Goal: Information Seeking & Learning: Check status

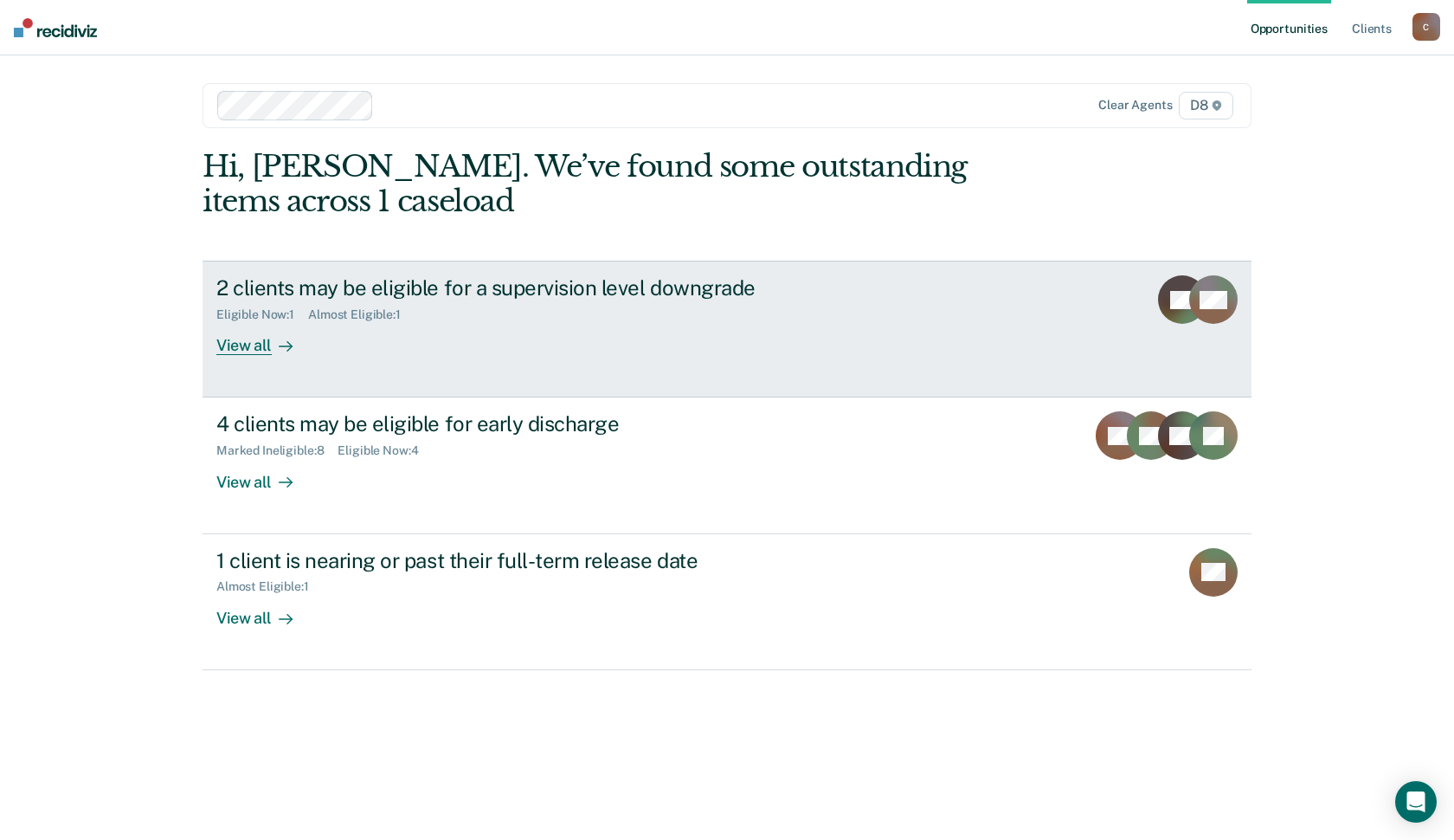
click at [259, 397] on link "2 clients may be eligible for a supervision level downgrade Eligible Now : 1 Al…" at bounding box center [727, 328] width 1049 height 137
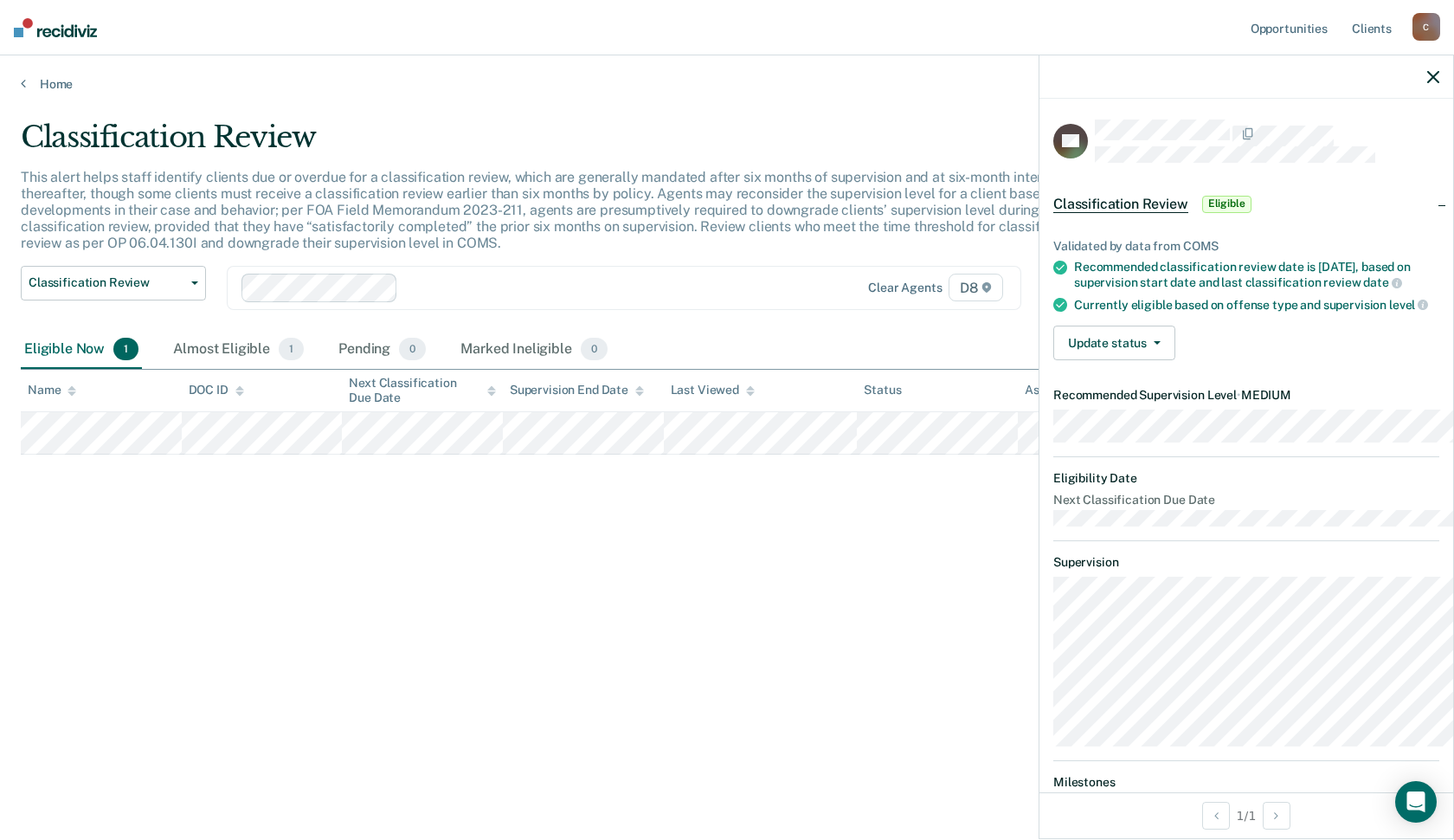
click at [543, 634] on div "Classification Review This alert helps staff identify clients due or overdue fo…" at bounding box center [727, 415] width 1413 height 591
